Goal: Use online tool/utility

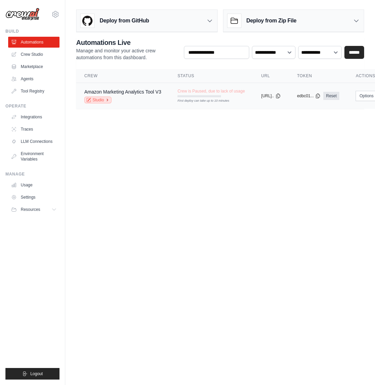
click at [105, 102] on link "Studio" at bounding box center [97, 100] width 27 height 7
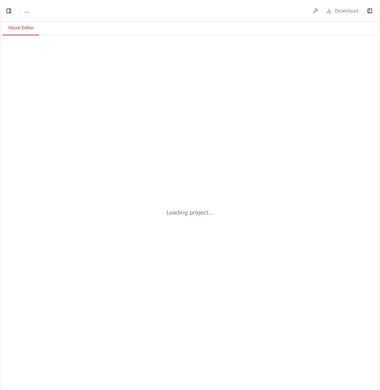
select select "****"
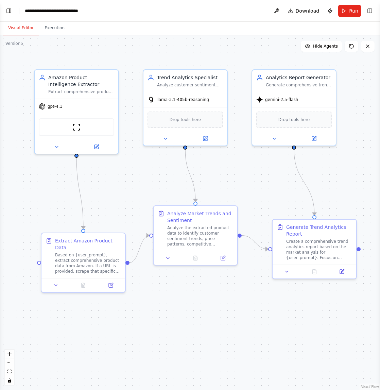
scroll to position [6277, 0]
click at [346, 14] on button "Run" at bounding box center [349, 11] width 23 height 12
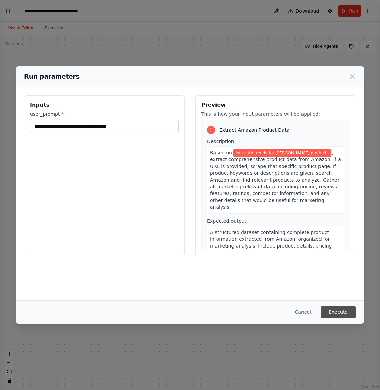
click at [334, 314] on button "Execute" at bounding box center [337, 312] width 35 height 12
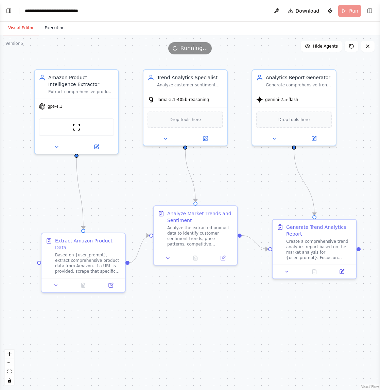
click at [53, 31] on button "Execution" at bounding box center [54, 28] width 31 height 14
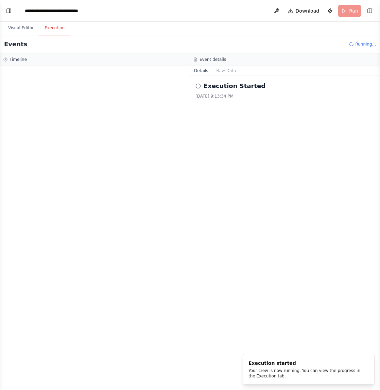
click at [79, 83] on div at bounding box center [95, 228] width 190 height 324
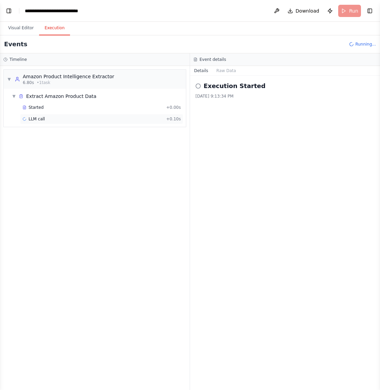
click at [39, 118] on span "LLM call" at bounding box center [37, 118] width 16 height 5
